Goal: Task Accomplishment & Management: Complete application form

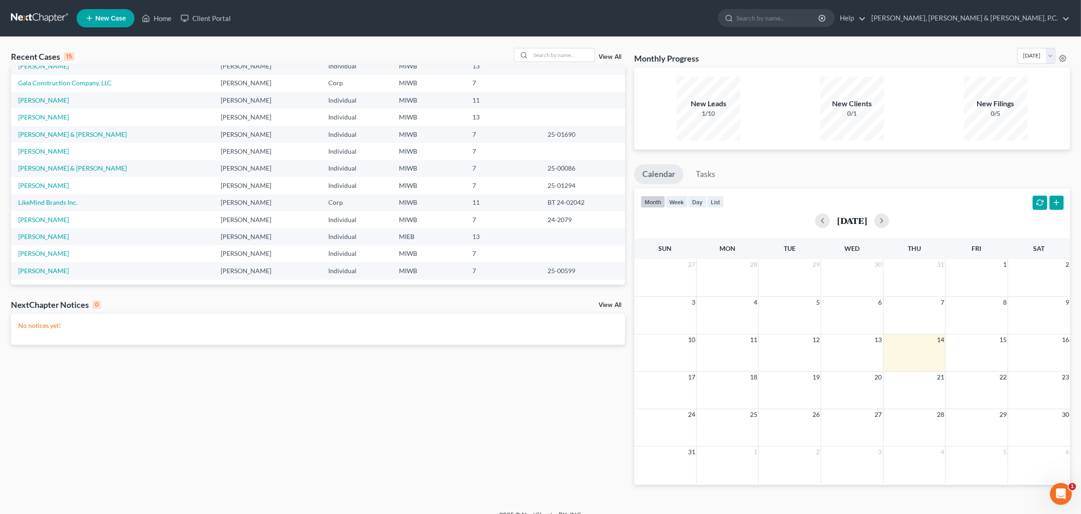
scroll to position [62, 0]
click at [46, 236] on link "[PERSON_NAME]" at bounding box center [43, 235] width 51 height 8
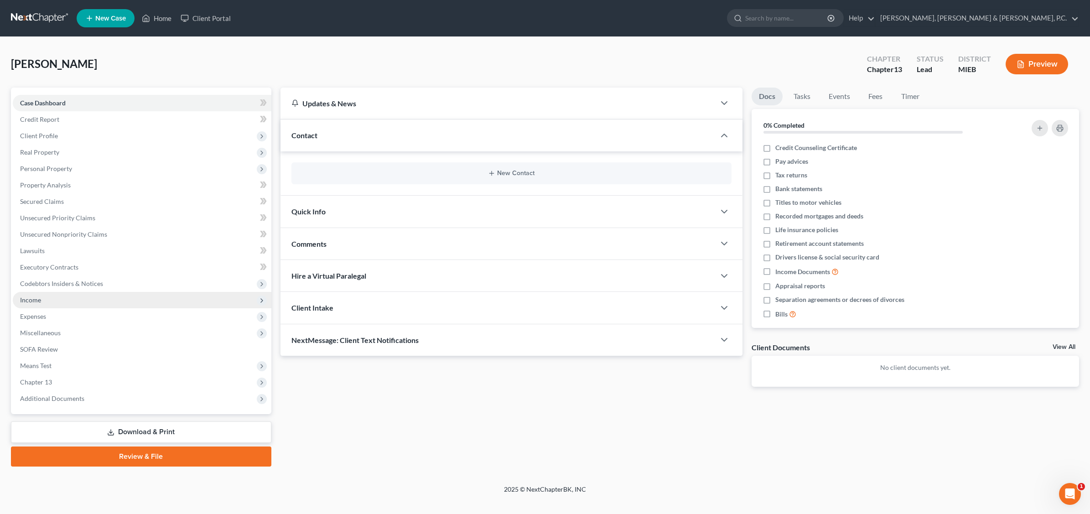
click at [28, 301] on span "Income" at bounding box center [30, 300] width 21 height 8
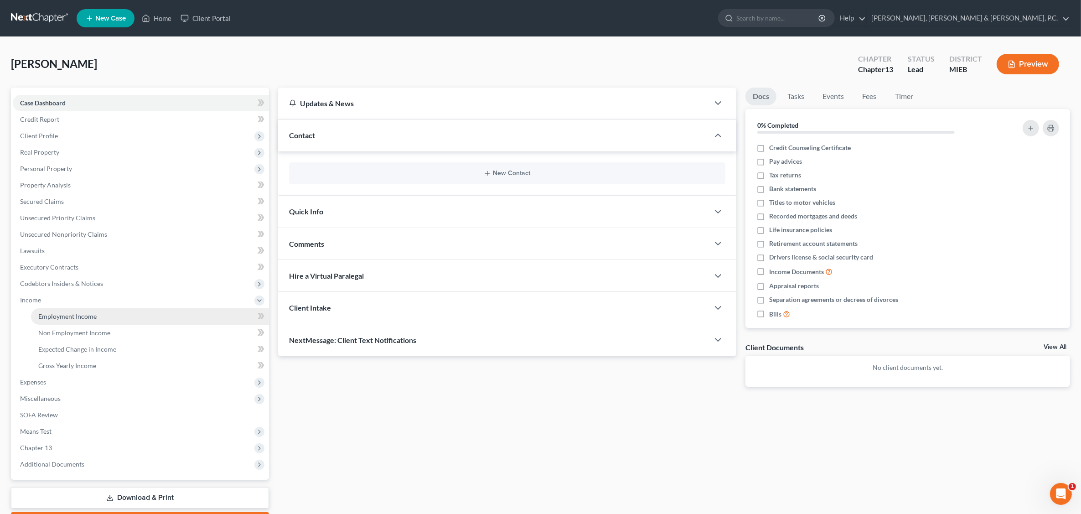
click at [88, 315] on span "Employment Income" at bounding box center [67, 316] width 58 height 8
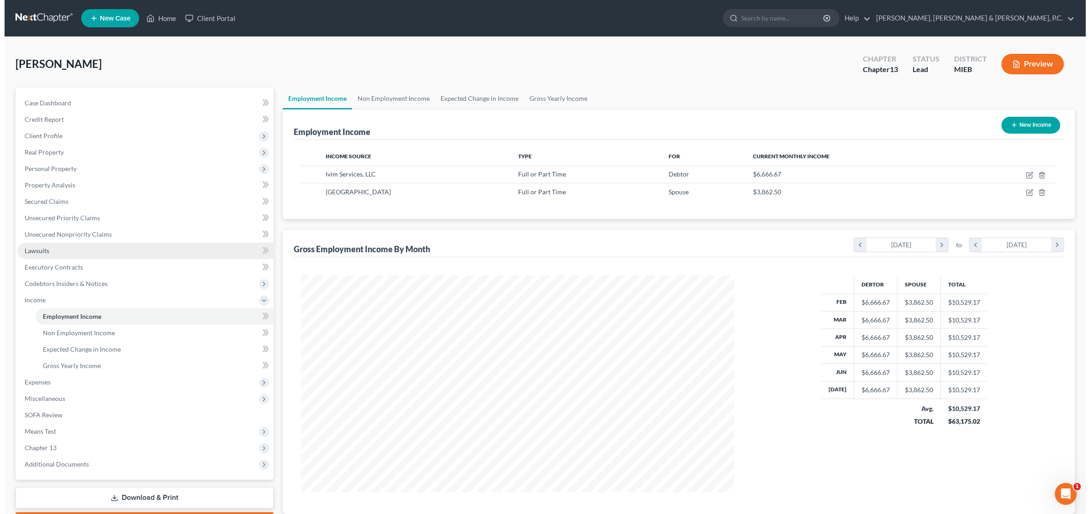
scroll to position [217, 452]
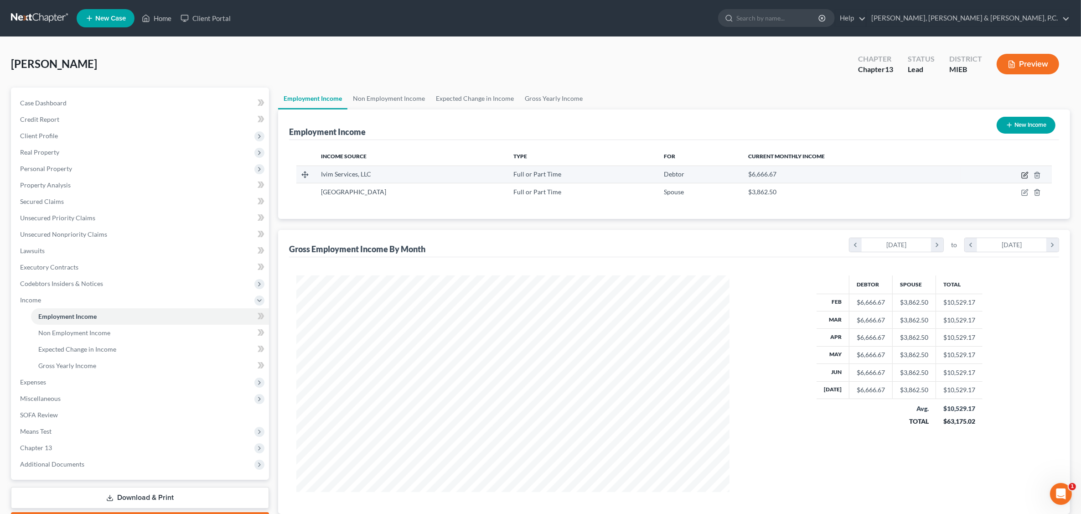
click at [1023, 174] on icon "button" at bounding box center [1025, 175] width 7 height 7
select select "0"
select select "36"
select select "0"
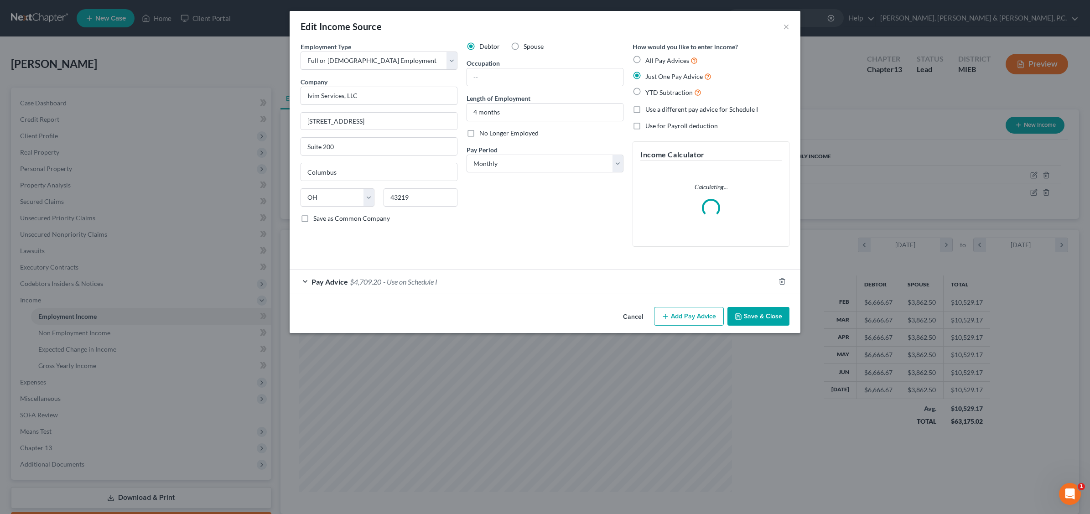
scroll to position [218, 455]
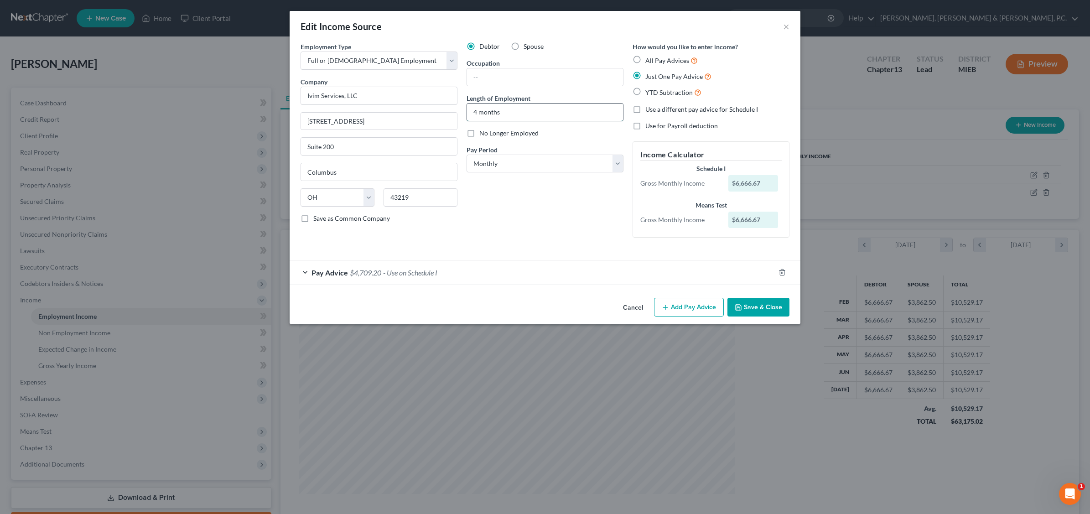
click at [477, 109] on input "4 months" at bounding box center [545, 112] width 156 height 17
type input "12 months"
click at [387, 271] on span "- Use on Schedule I" at bounding box center [410, 272] width 54 height 9
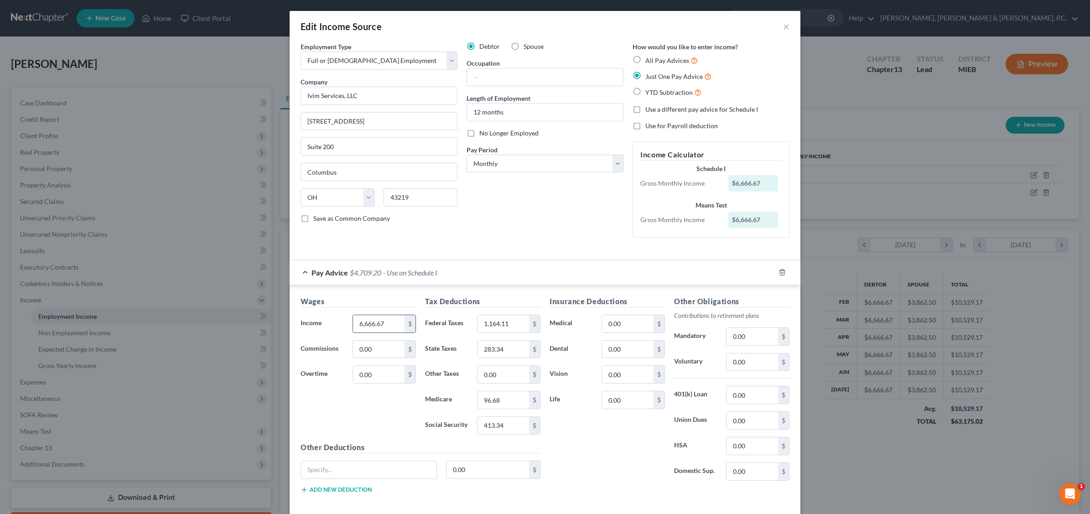
click at [391, 324] on input "6,666.67" at bounding box center [379, 323] width 52 height 17
type input "8"
click at [384, 325] on input "text" at bounding box center [379, 323] width 52 height 17
type input "6,866.38"
click at [382, 352] on input "0.00" at bounding box center [379, 349] width 52 height 17
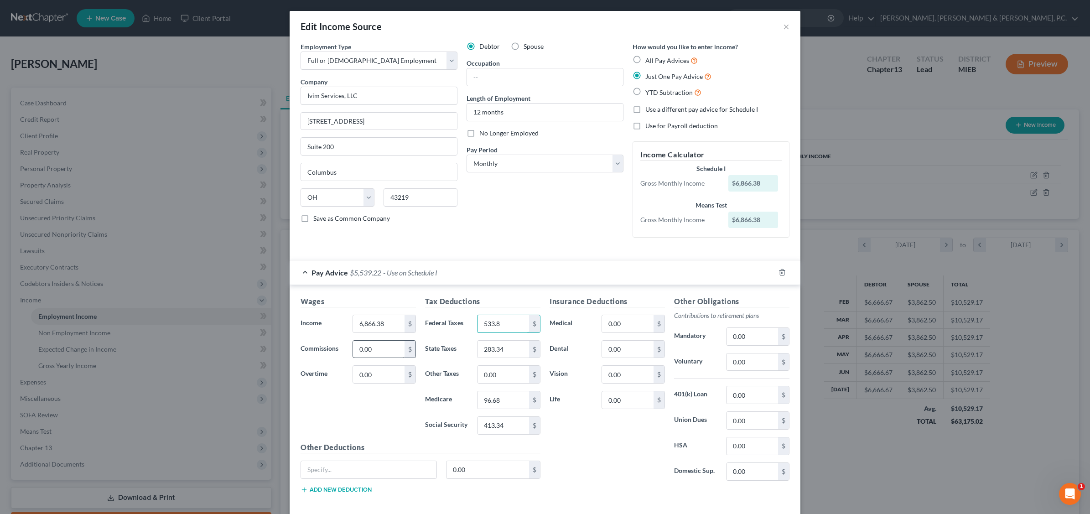
type input "533.8"
type input "4"
type input "270.31"
type input "96.22"
type input "411.3"
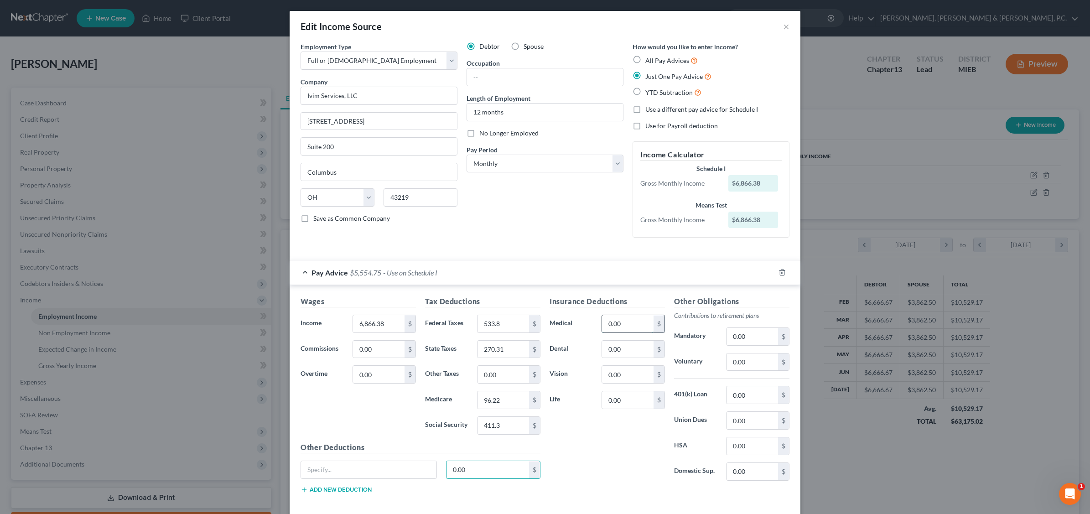
click at [625, 323] on input "0.00" at bounding box center [628, 323] width 52 height 17
type input "211.42"
type input "30.77"
click at [753, 335] on input "0.00" at bounding box center [753, 336] width 52 height 17
type input "274.65"
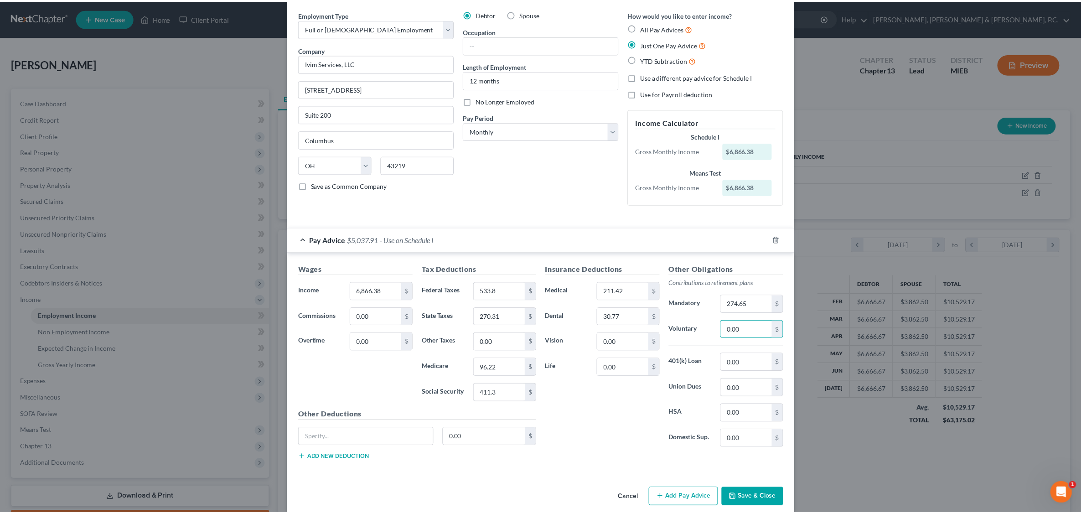
scroll to position [46, 0]
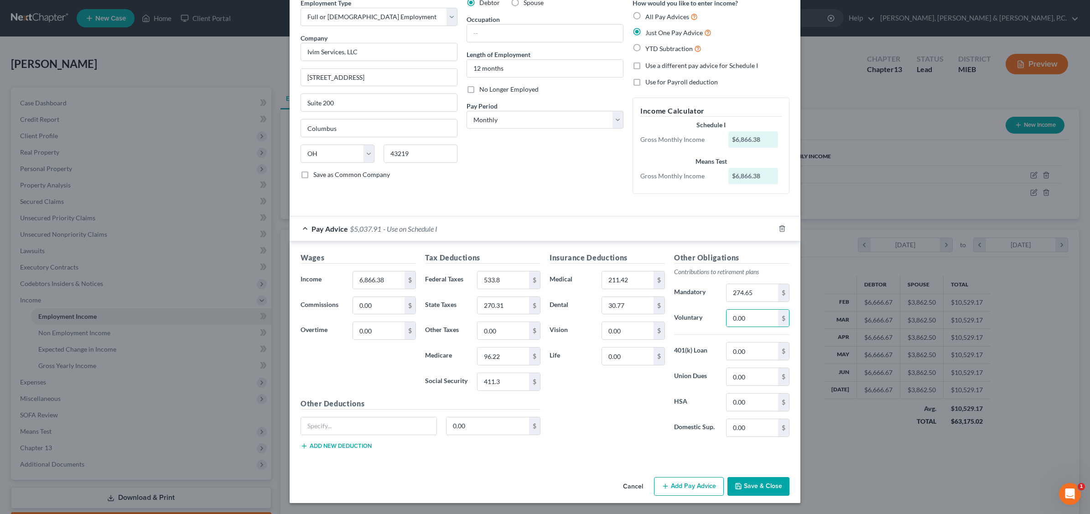
click at [762, 489] on button "Save & Close" at bounding box center [759, 486] width 62 height 19
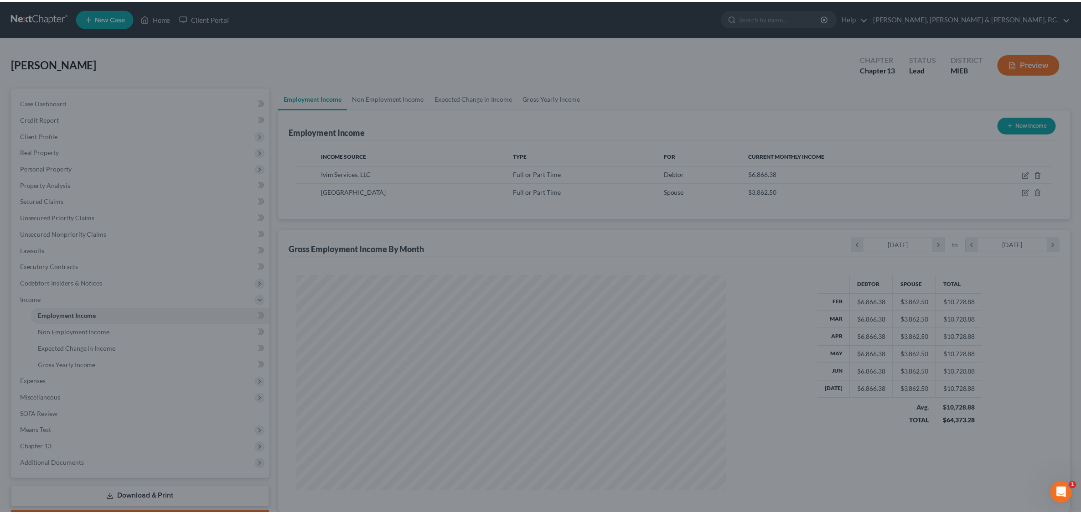
scroll to position [455918, 455683]
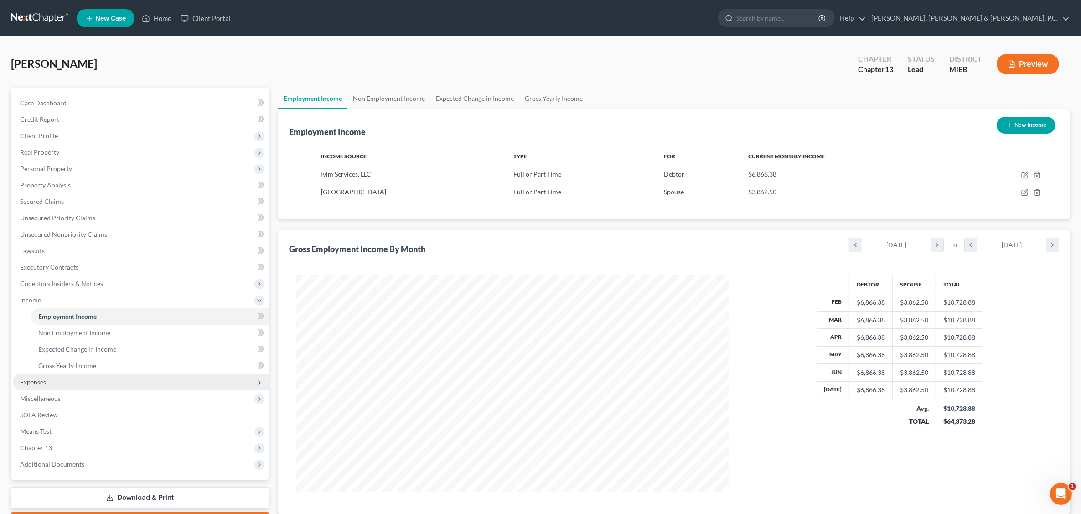
click at [47, 382] on span "Expenses" at bounding box center [141, 382] width 256 height 16
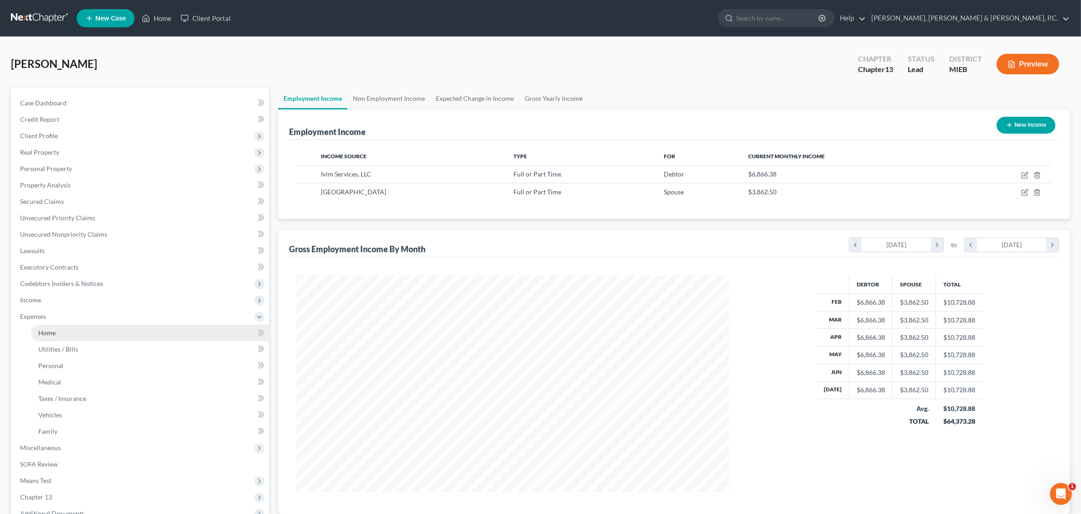
click at [55, 334] on span "Home" at bounding box center [46, 333] width 17 height 8
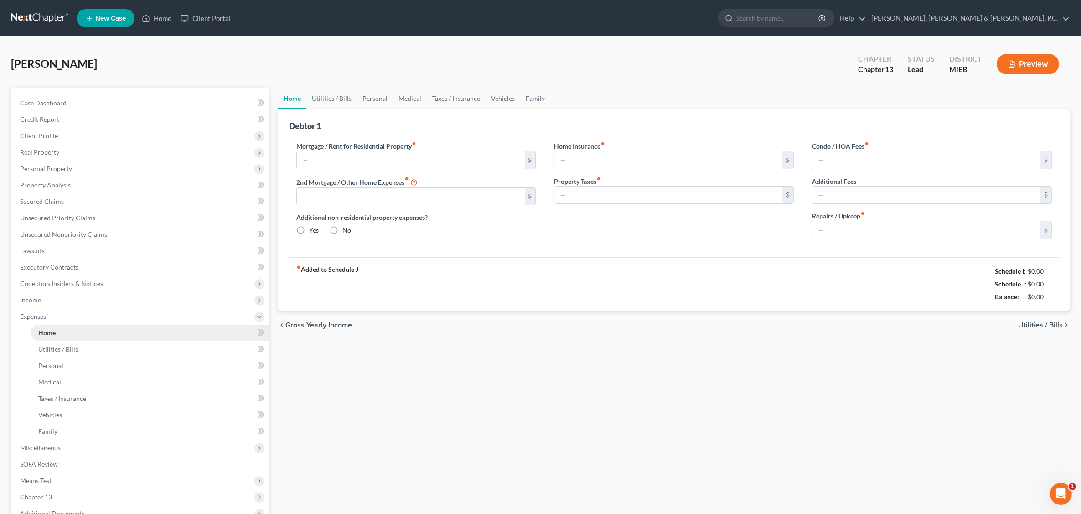
type input "2,112.50"
type input "0.00"
radio input "true"
type input "0.00"
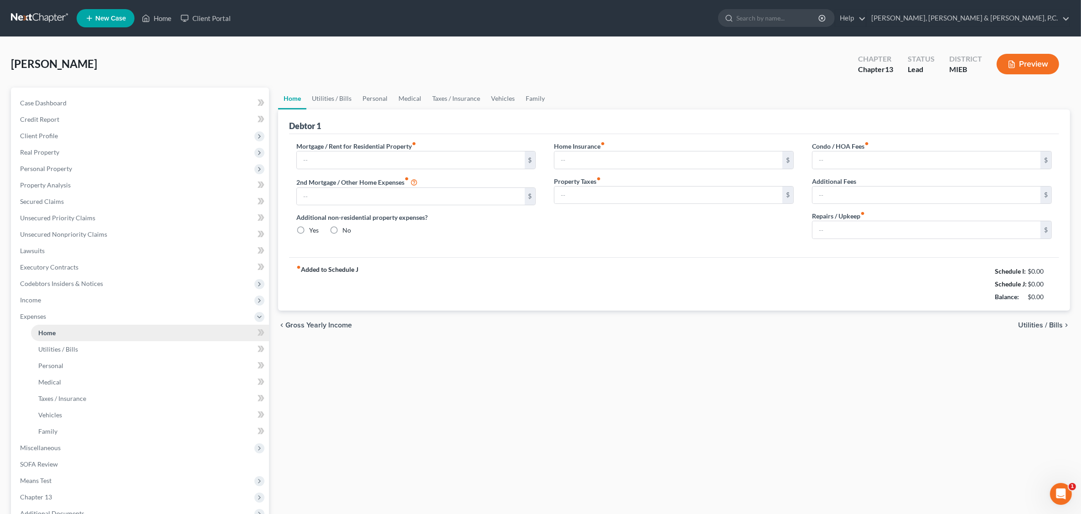
type input "42.00"
type input "0.00"
type input "250.00"
click at [53, 349] on span "Utilities / Bills" at bounding box center [58, 349] width 40 height 8
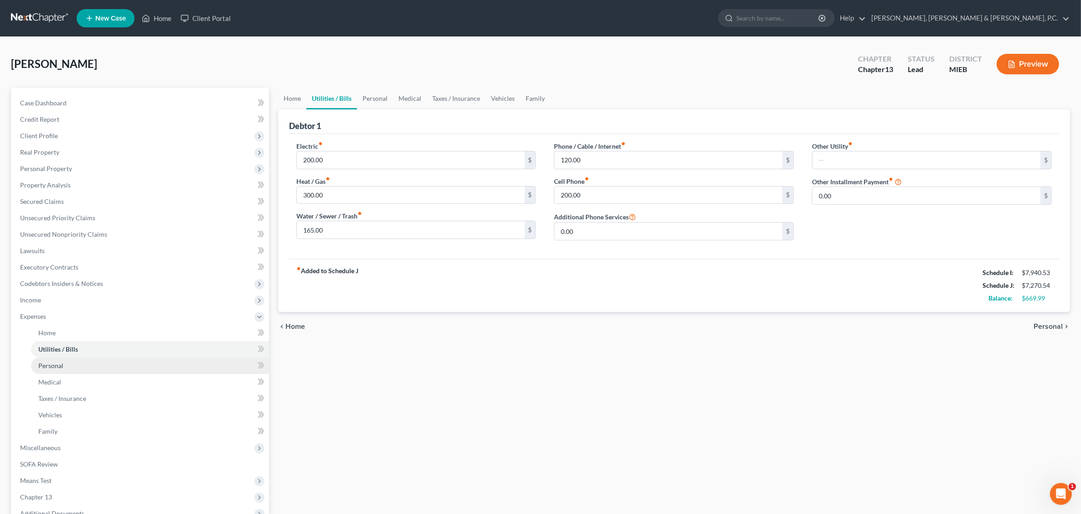
click at [51, 366] on span "Personal" at bounding box center [50, 366] width 25 height 8
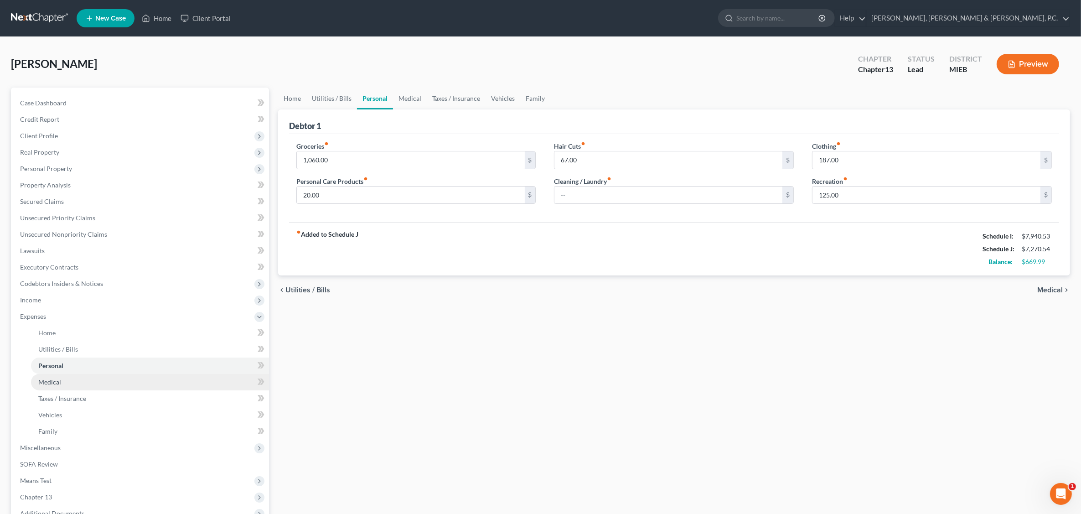
click at [53, 384] on span "Medical" at bounding box center [49, 382] width 23 height 8
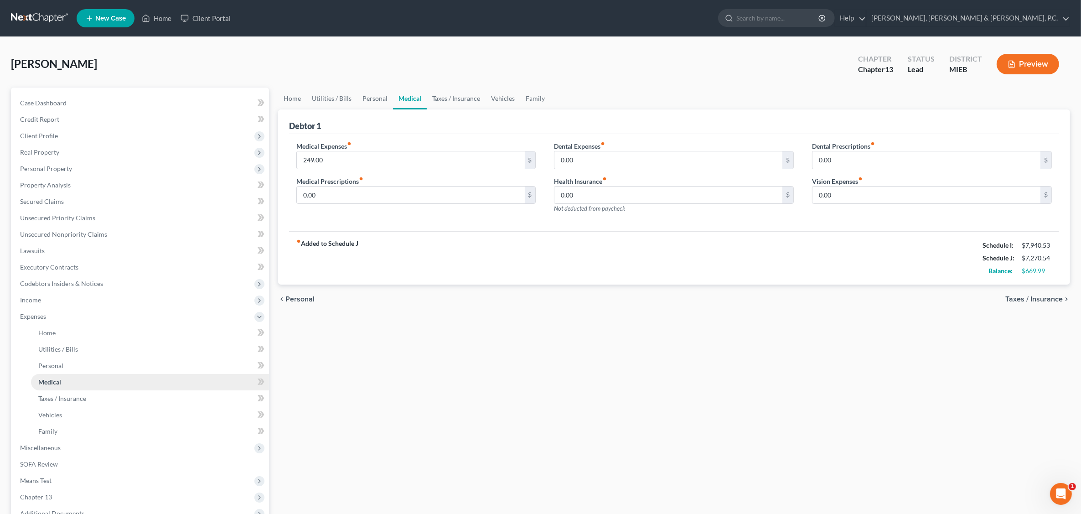
click at [59, 381] on span "Medical" at bounding box center [49, 382] width 23 height 8
click at [60, 397] on span "Taxes / Insurance" at bounding box center [62, 399] width 48 height 8
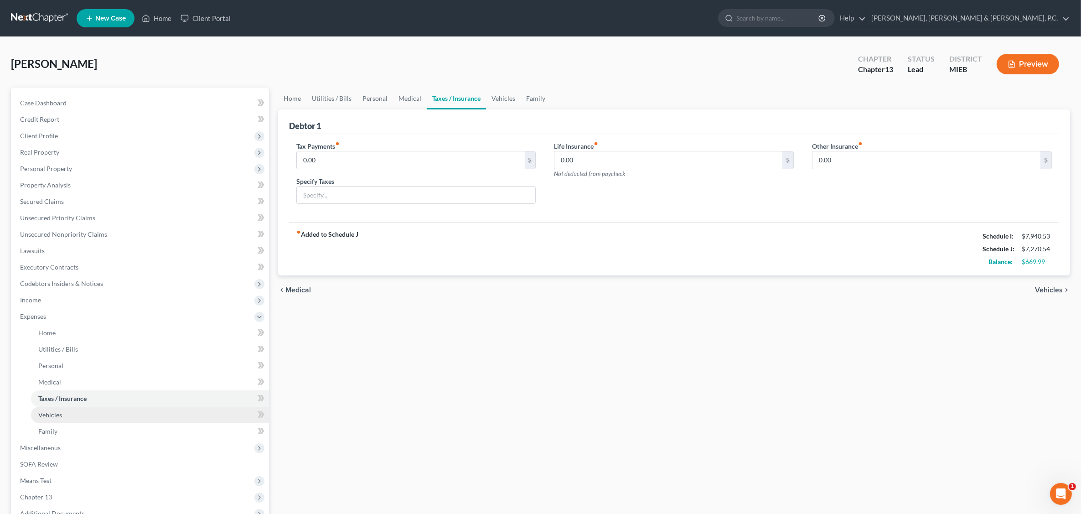
click at [61, 416] on span "Vehicles" at bounding box center [50, 415] width 24 height 8
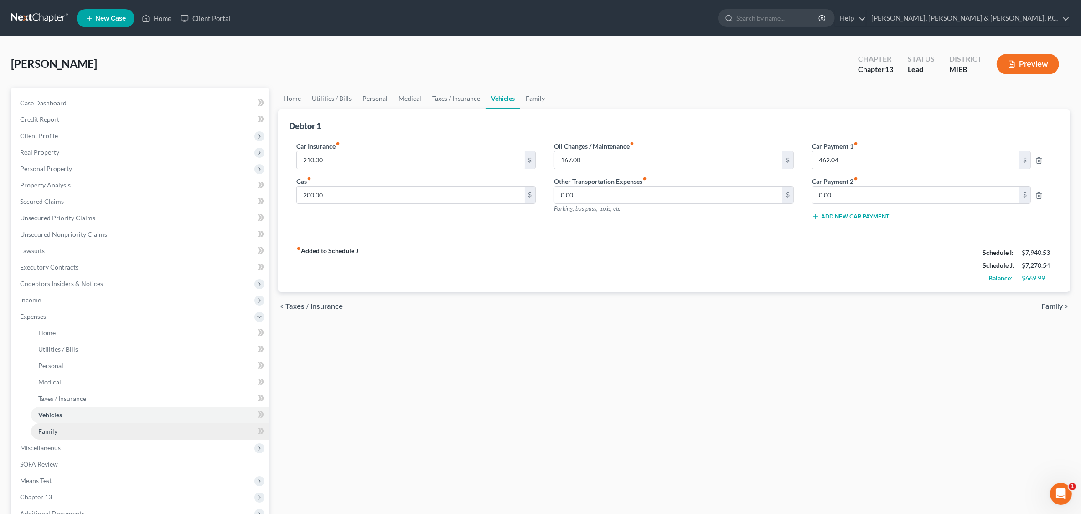
click at [51, 429] on span "Family" at bounding box center [47, 431] width 19 height 8
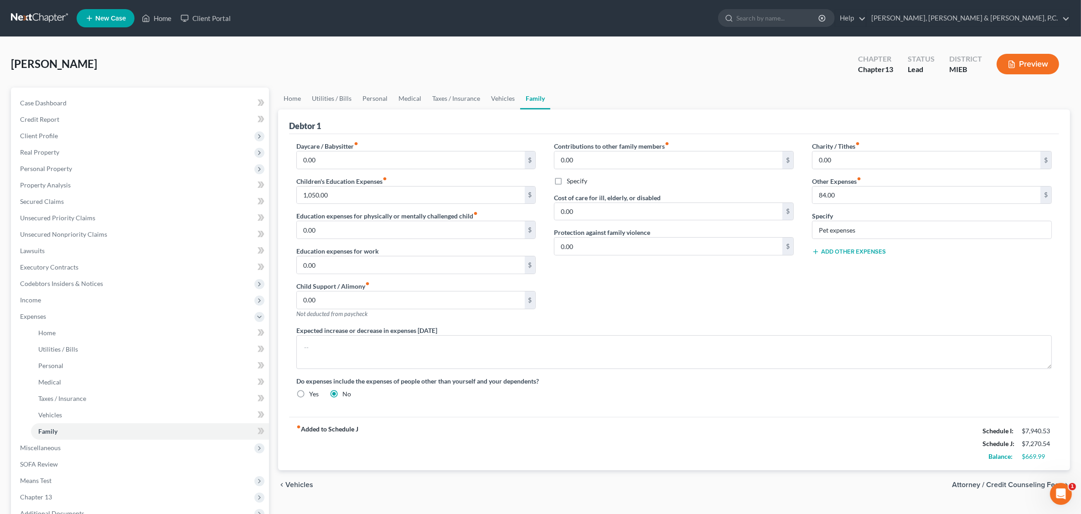
click at [1039, 62] on button "Preview" at bounding box center [1028, 64] width 62 height 21
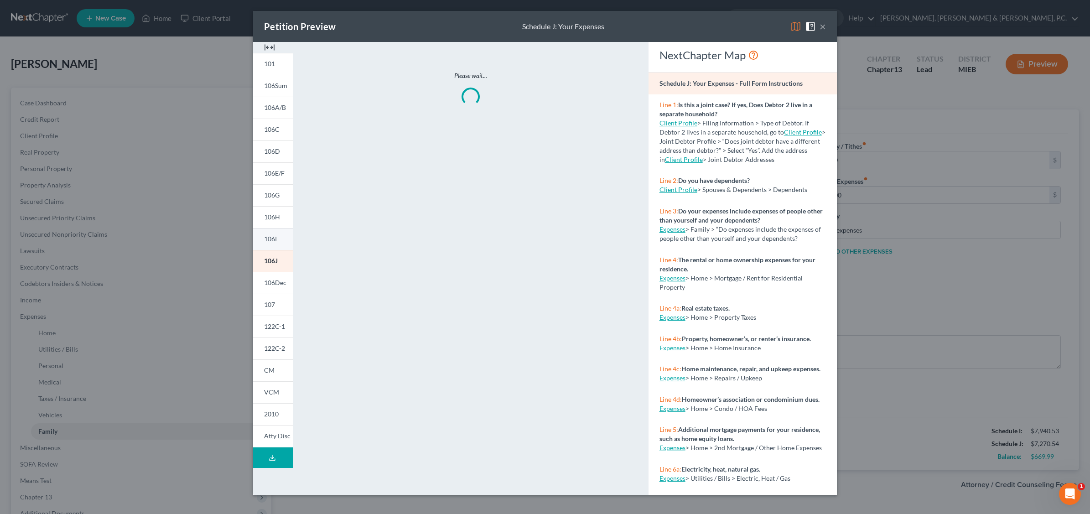
click at [279, 240] on link "106I" at bounding box center [273, 239] width 40 height 22
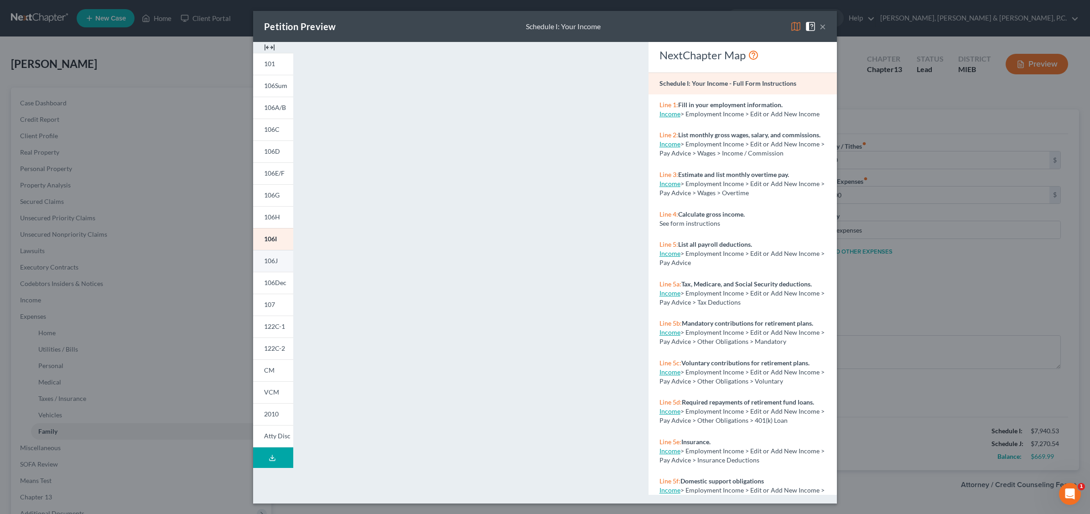
click at [275, 262] on span "106J" at bounding box center [271, 261] width 14 height 8
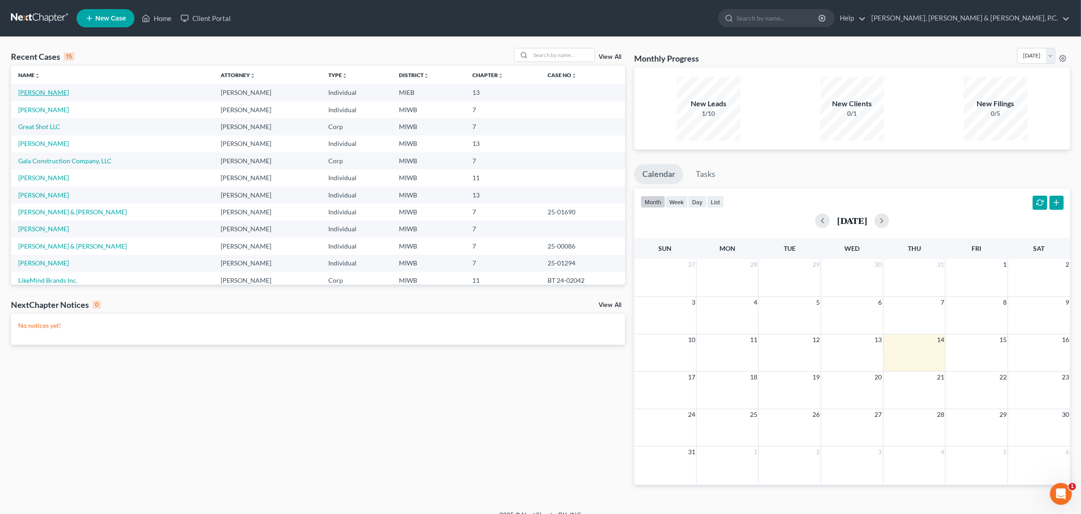
click at [33, 92] on link "[PERSON_NAME]" at bounding box center [43, 92] width 51 height 8
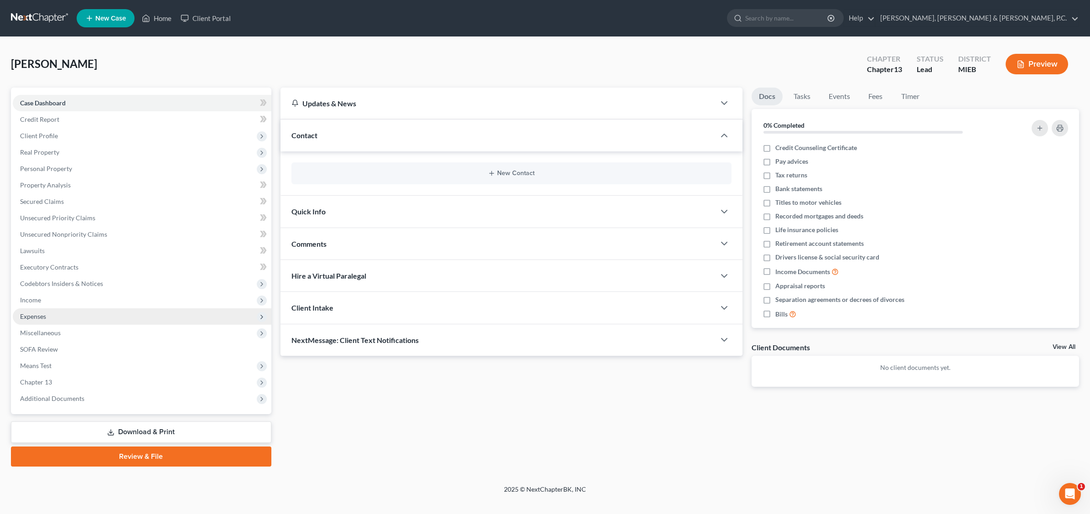
click at [41, 312] on span "Expenses" at bounding box center [33, 316] width 26 height 8
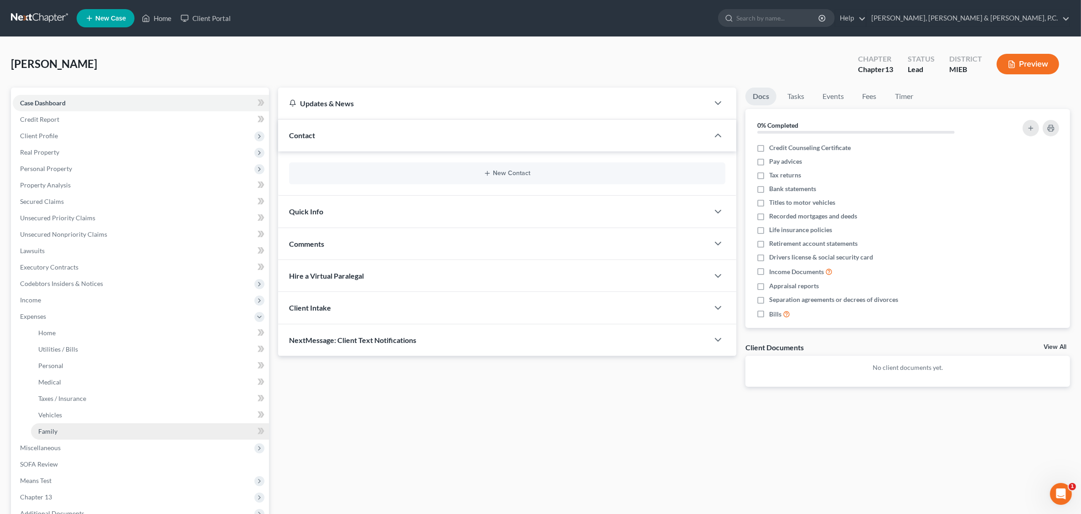
click at [62, 432] on link "Family" at bounding box center [150, 431] width 238 height 16
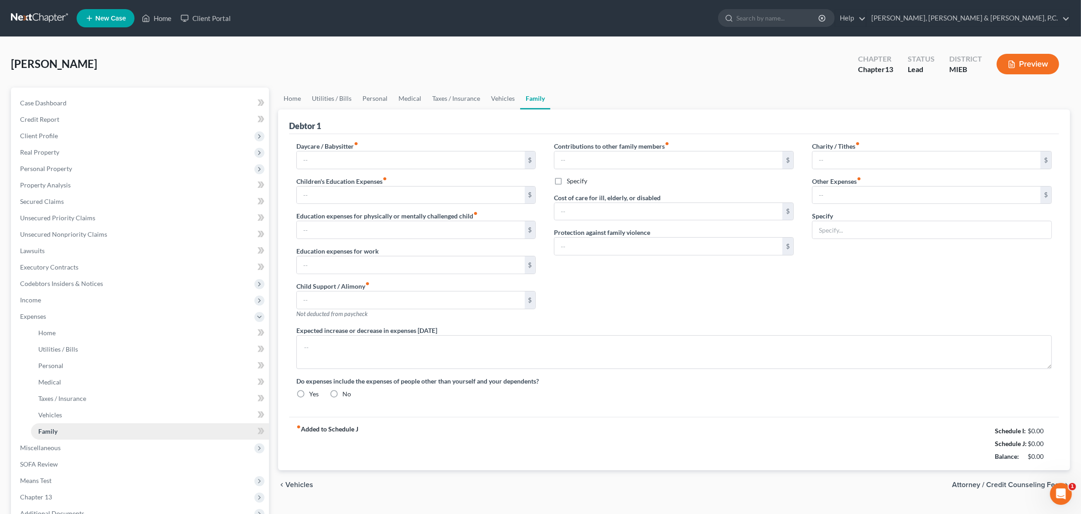
type input "0.00"
type input "1,050.00"
type input "0.00"
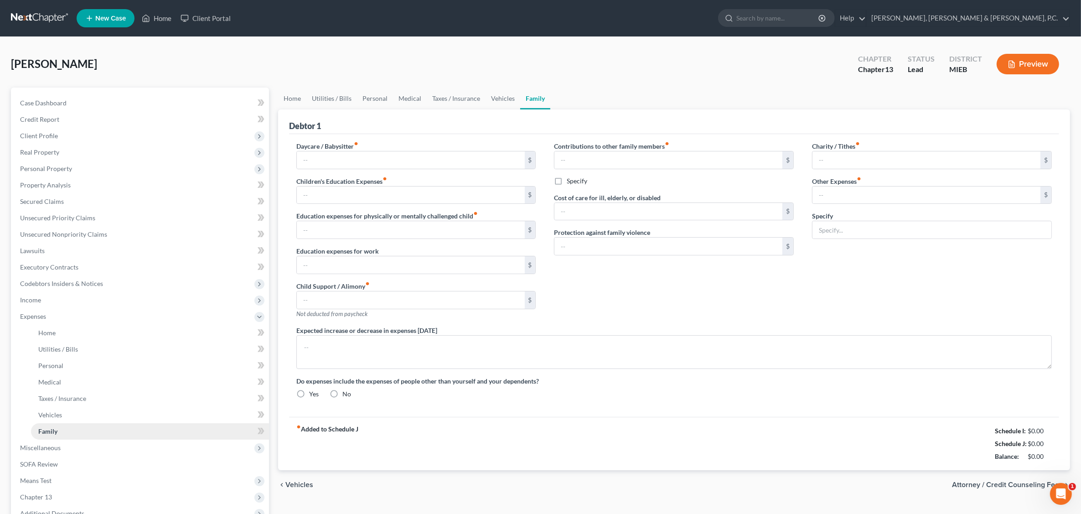
type input "0.00"
type input "84.00"
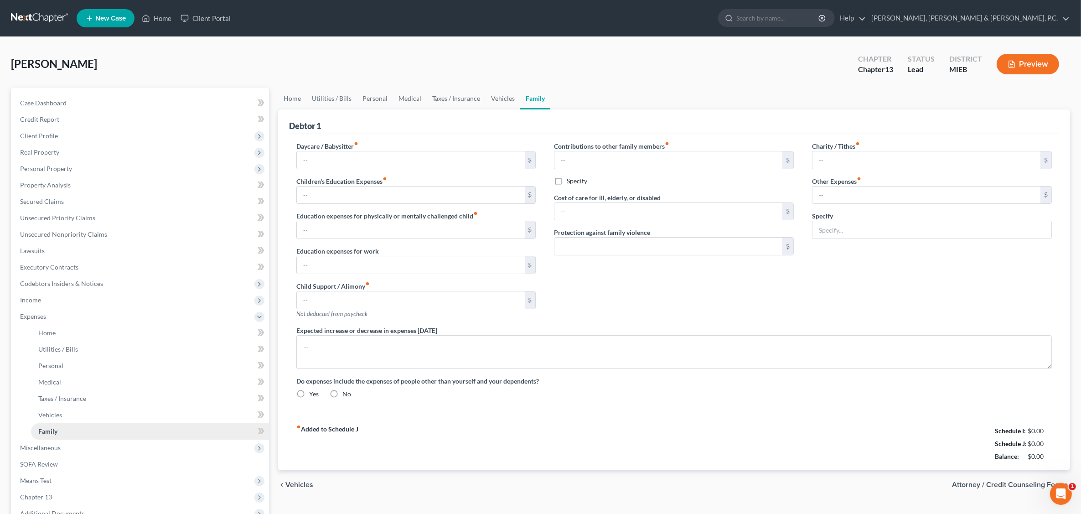
type input "Pet expenses"
radio input "true"
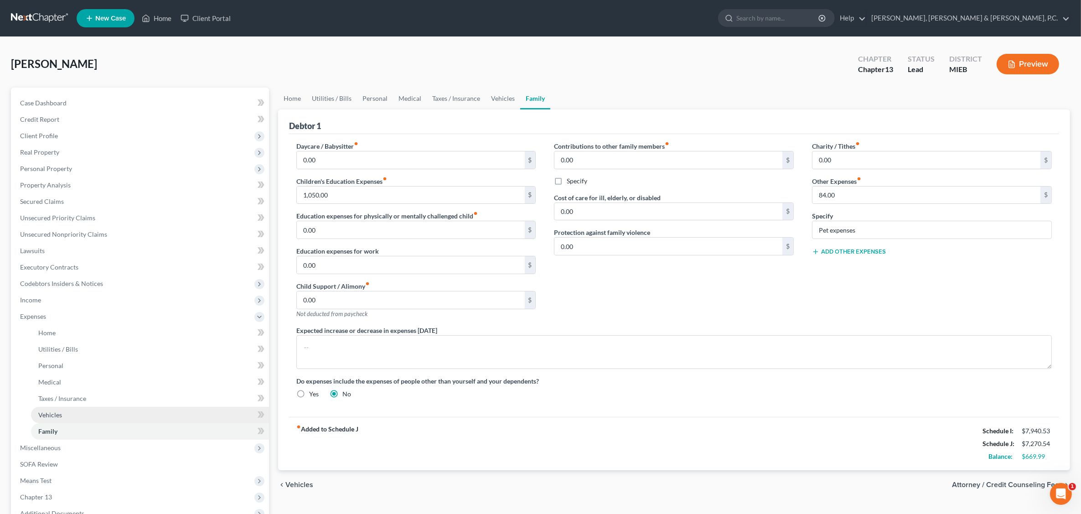
click at [62, 411] on link "Vehicles" at bounding box center [150, 415] width 238 height 16
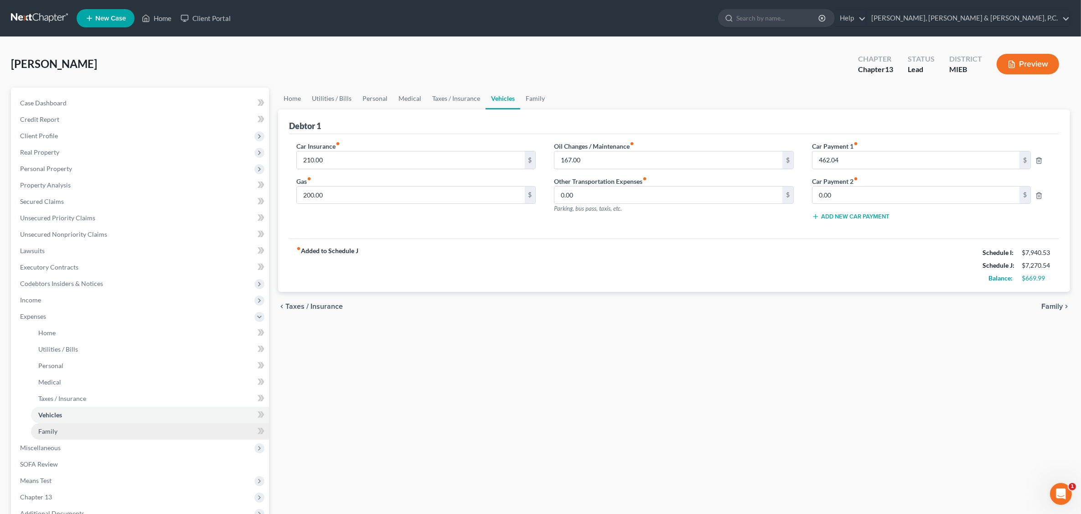
click at [56, 429] on span "Family" at bounding box center [47, 431] width 19 height 8
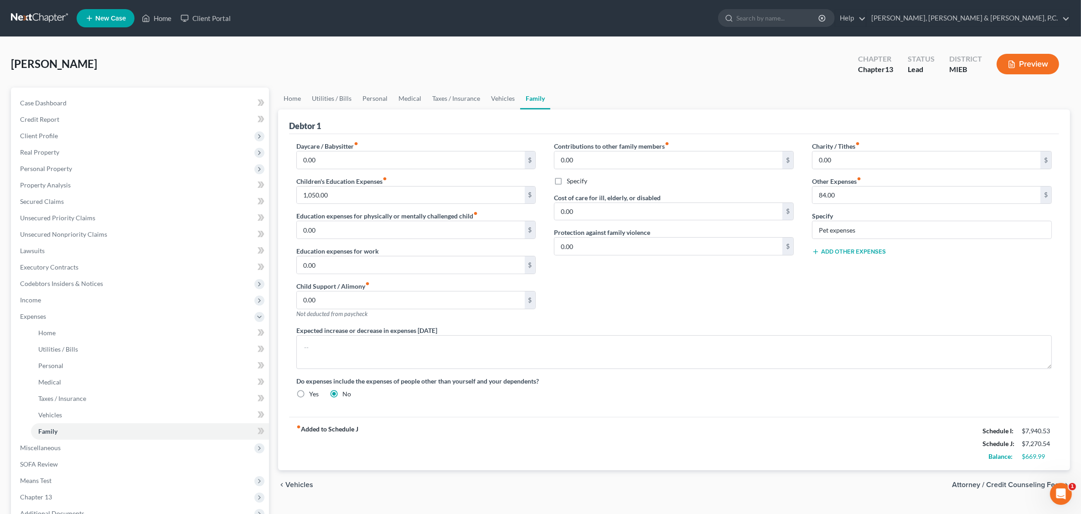
click at [824, 254] on button "Add Other Expenses" at bounding box center [849, 251] width 74 height 7
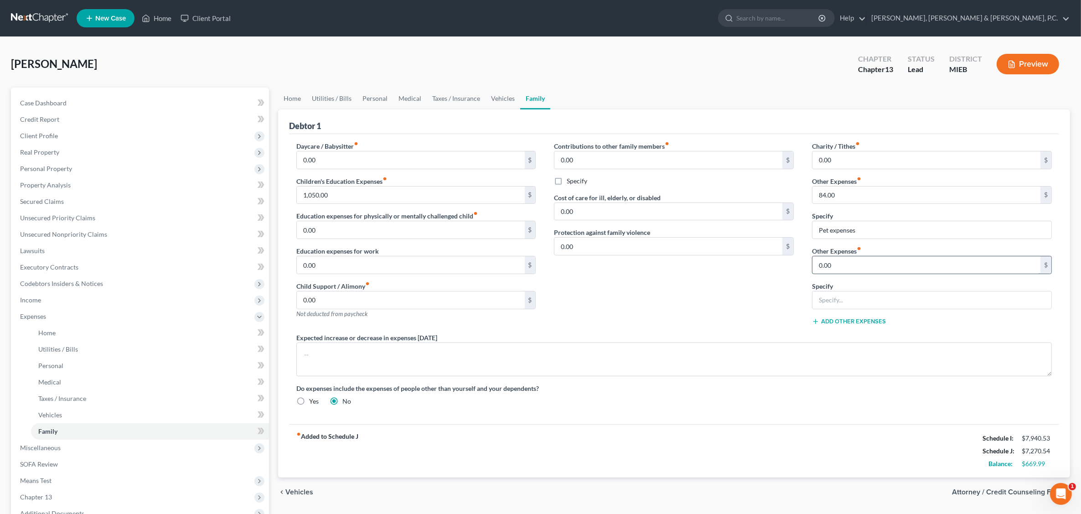
click at [842, 265] on input "0.00" at bounding box center [927, 264] width 228 height 17
type input "0"
type input "360"
type input "American Express Settlement"
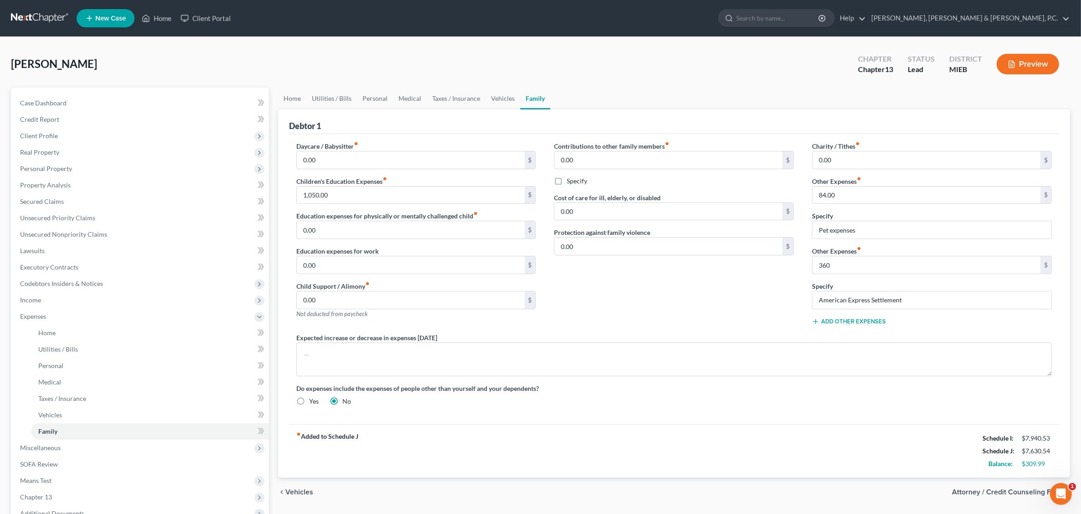
click at [869, 95] on ul "Home Utilities / Bills Personal Medical Taxes / Insurance Vehicles Family" at bounding box center [674, 99] width 792 height 22
click at [869, 64] on button "Preview" at bounding box center [1028, 64] width 62 height 21
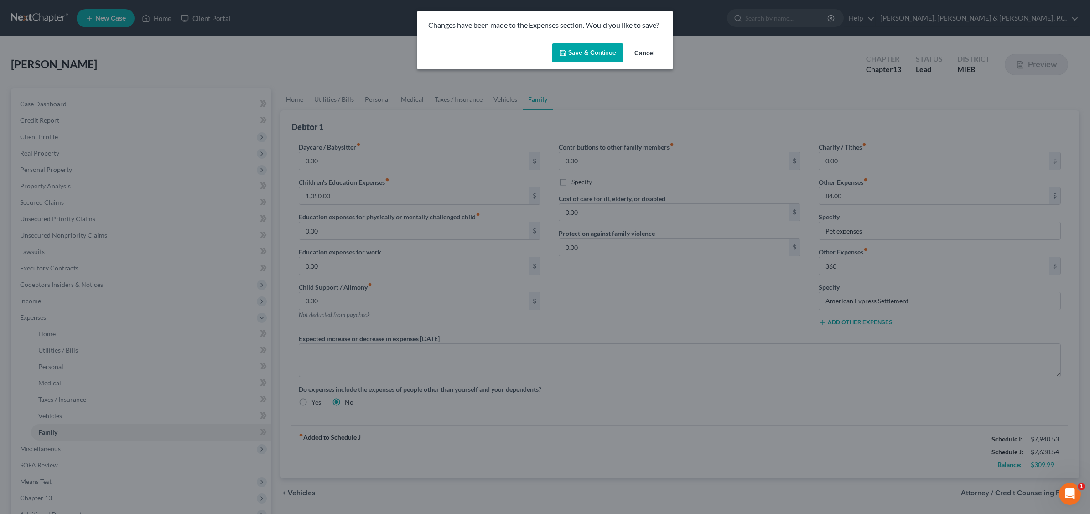
click at [600, 47] on button "Save & Continue" at bounding box center [588, 52] width 72 height 19
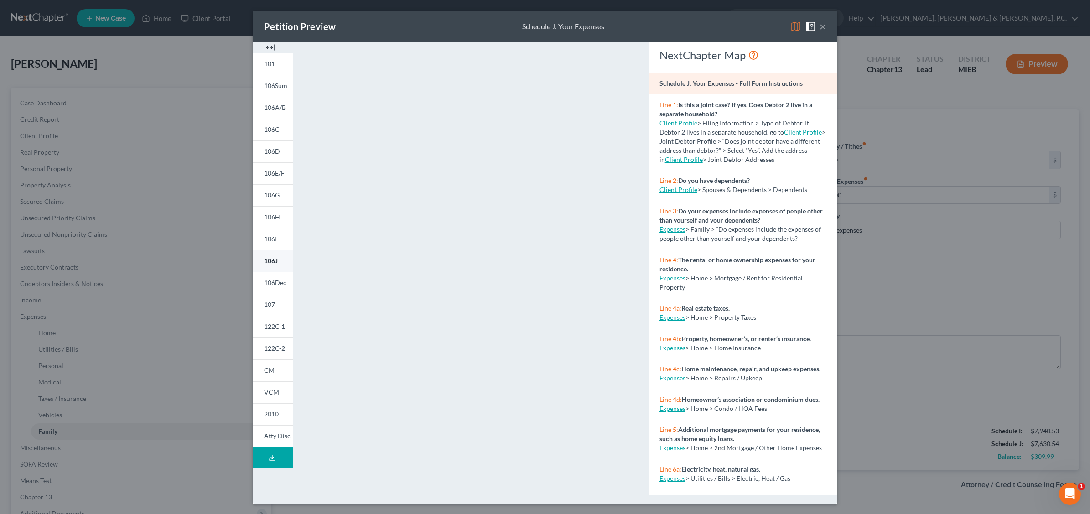
click at [277, 265] on link "106J" at bounding box center [273, 261] width 40 height 22
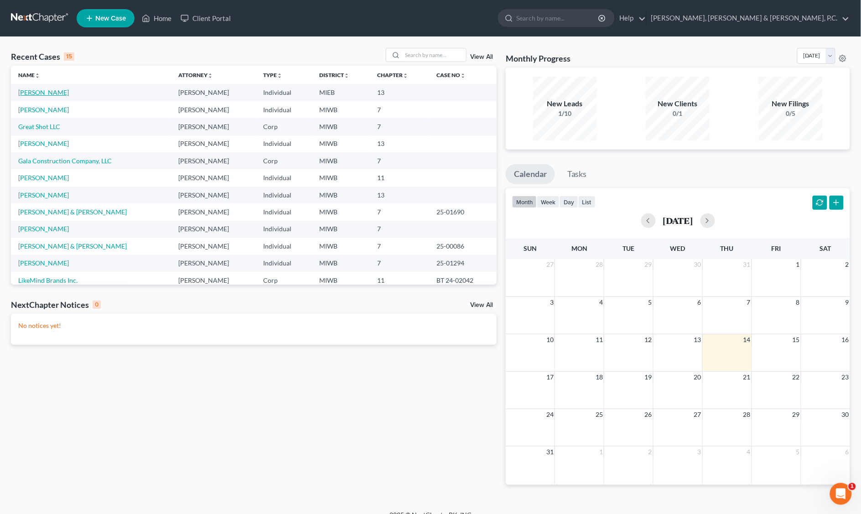
click at [35, 92] on link "[PERSON_NAME]" at bounding box center [43, 92] width 51 height 8
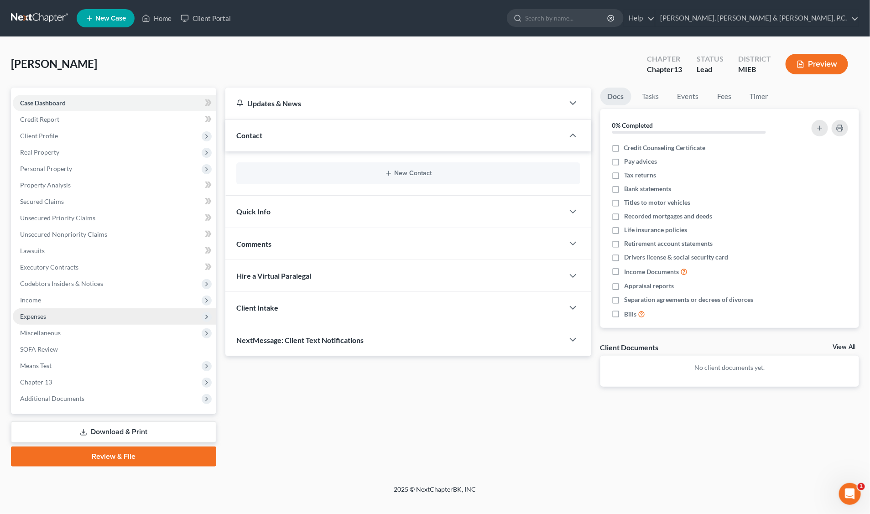
click at [40, 316] on span "Expenses" at bounding box center [33, 316] width 26 height 8
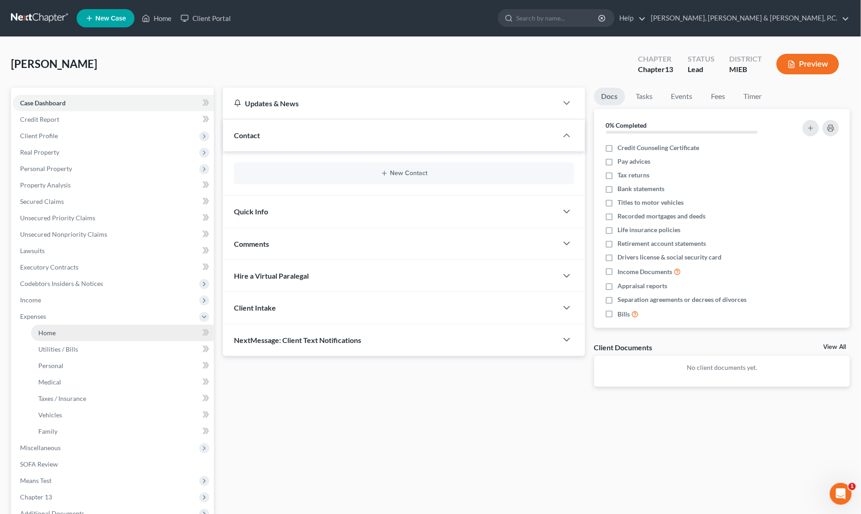
click at [57, 332] on link "Home" at bounding box center [122, 333] width 183 height 16
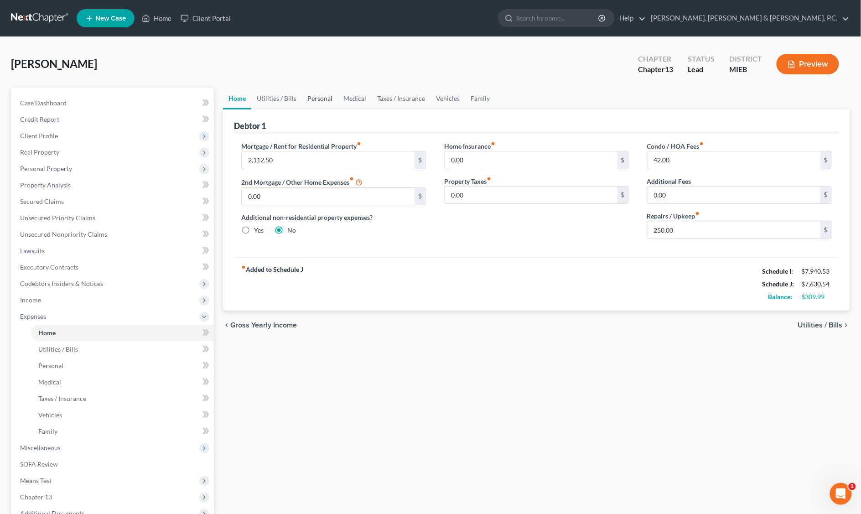
click at [309, 97] on link "Personal" at bounding box center [320, 99] width 36 height 22
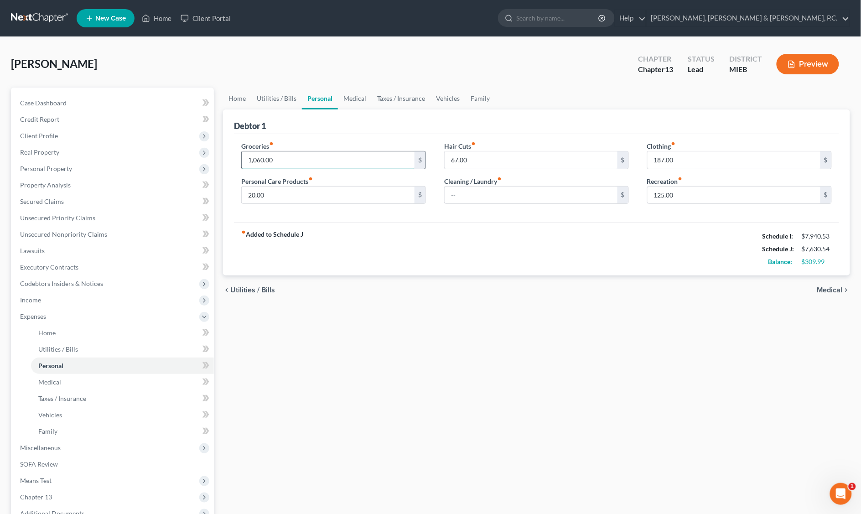
click at [281, 156] on input "1,060.00" at bounding box center [328, 159] width 173 height 17
type input "1,000.00"
click at [434, 71] on div "[PERSON_NAME] Upgraded Chapter Chapter 13 Status Lead District MIEB Preview" at bounding box center [430, 68] width 839 height 40
click at [820, 64] on button "Preview" at bounding box center [808, 64] width 62 height 21
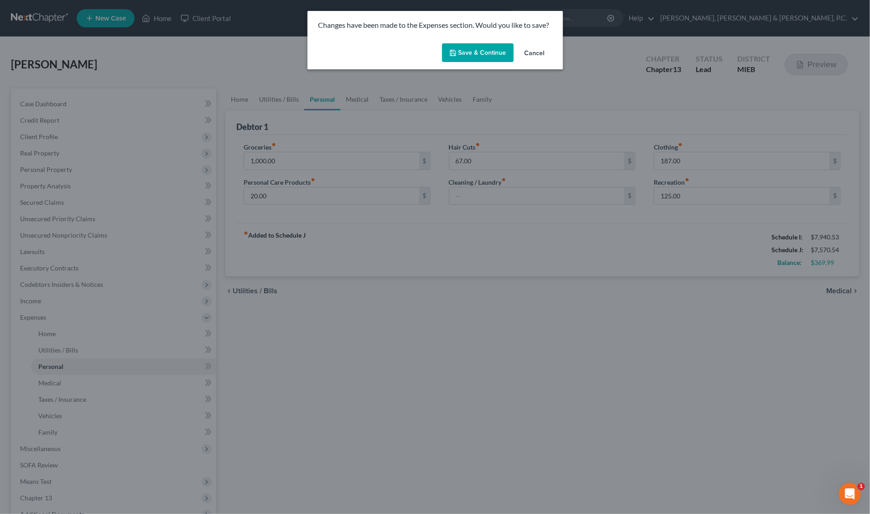
click at [485, 48] on button "Save & Continue" at bounding box center [478, 52] width 72 height 19
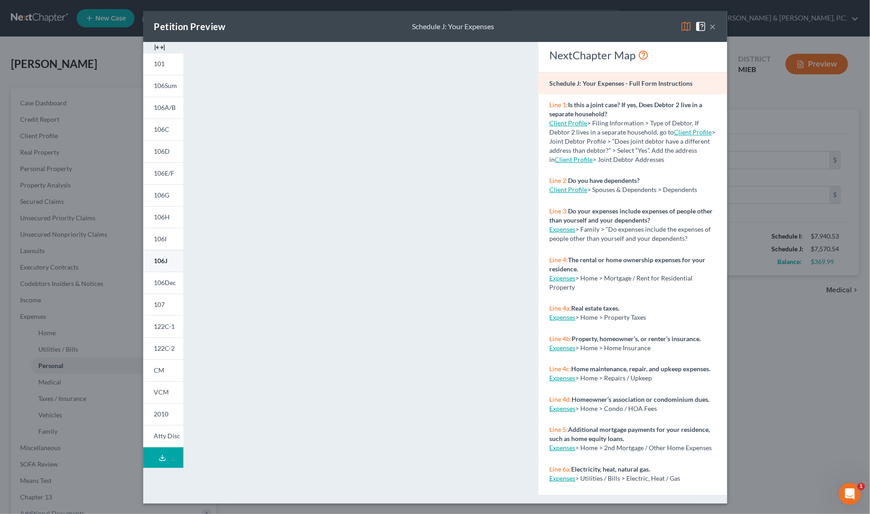
click at [170, 267] on link "106J" at bounding box center [163, 261] width 40 height 22
